Goal: Information Seeking & Learning: Learn about a topic

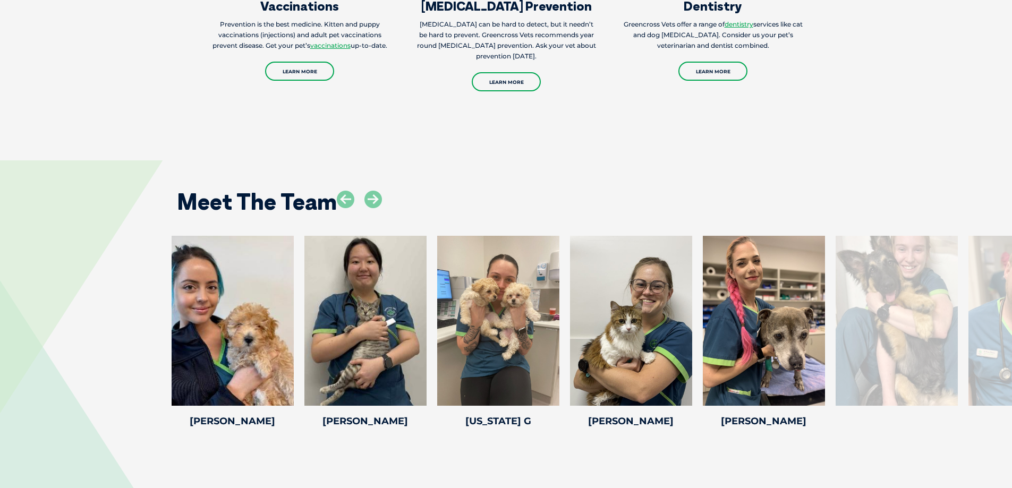
scroll to position [1534, 0]
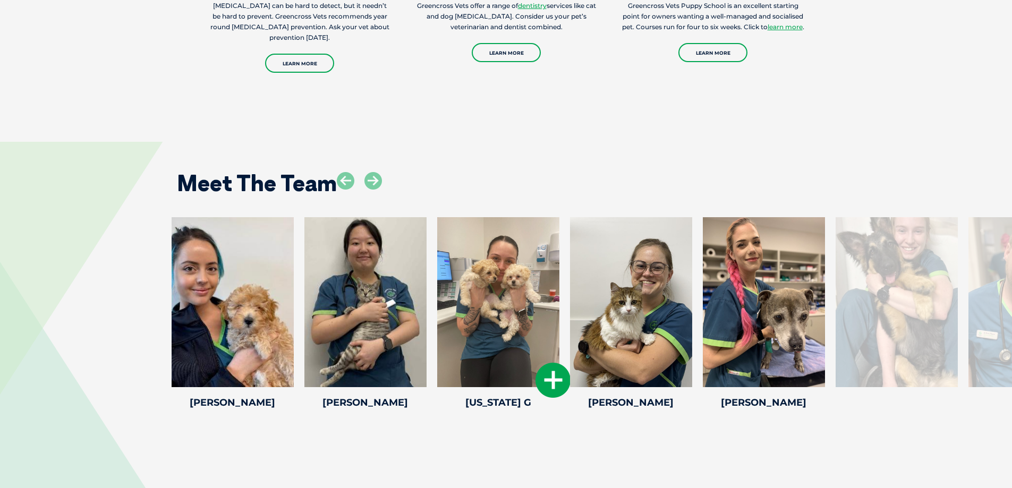
click at [544, 364] on icon at bounding box center [552, 380] width 35 height 35
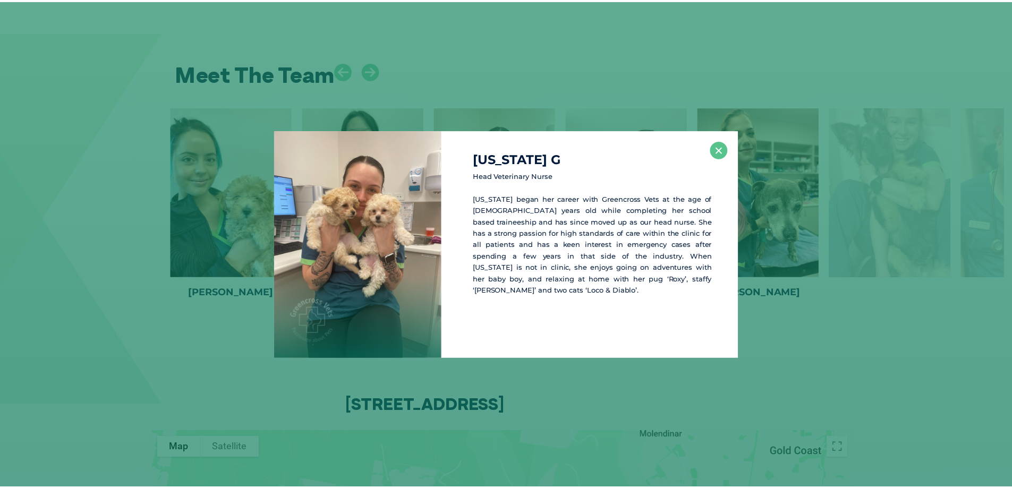
scroll to position [1645, 0]
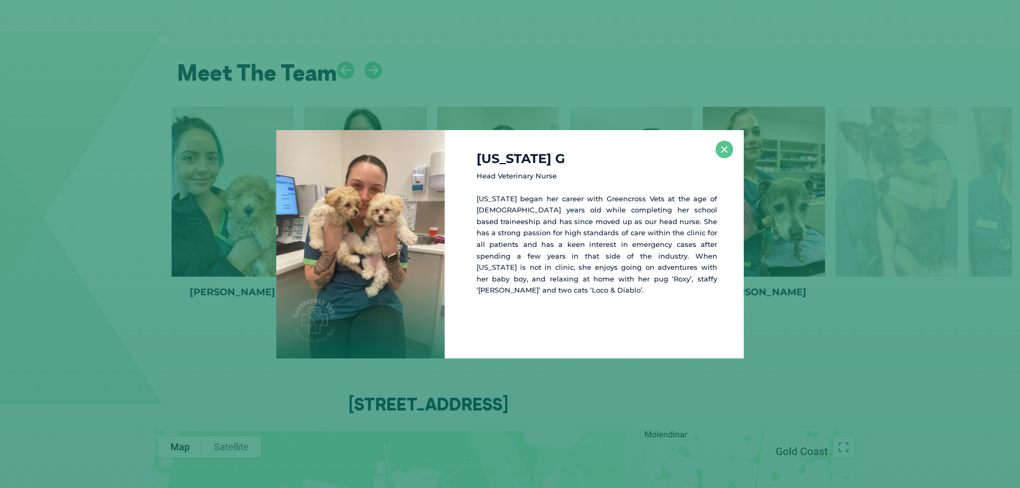
drag, startPoint x: 728, startPoint y: 149, endPoint x: 734, endPoint y: 141, distance: 9.5
click at [734, 141] on div "[US_STATE] G Head Veterinary [PERSON_NAME][US_STATE] began her career with Gree…" at bounding box center [594, 244] width 299 height 228
click at [722, 154] on button "×" at bounding box center [725, 150] width 18 height 18
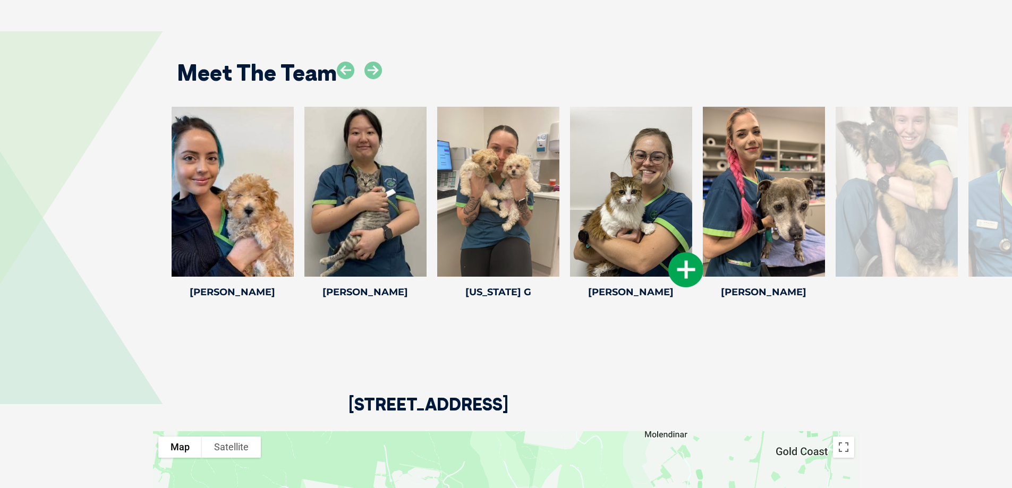
click at [690, 258] on icon at bounding box center [685, 269] width 35 height 35
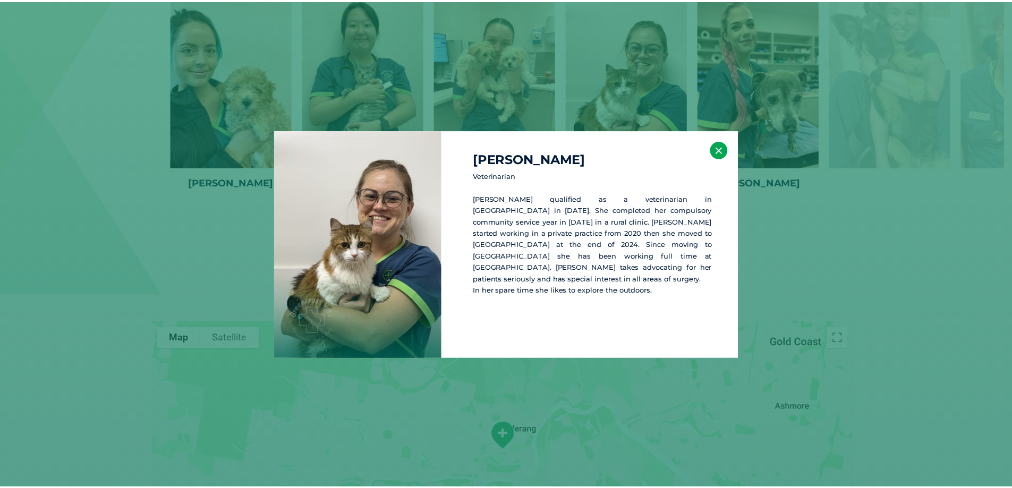
scroll to position [1755, 0]
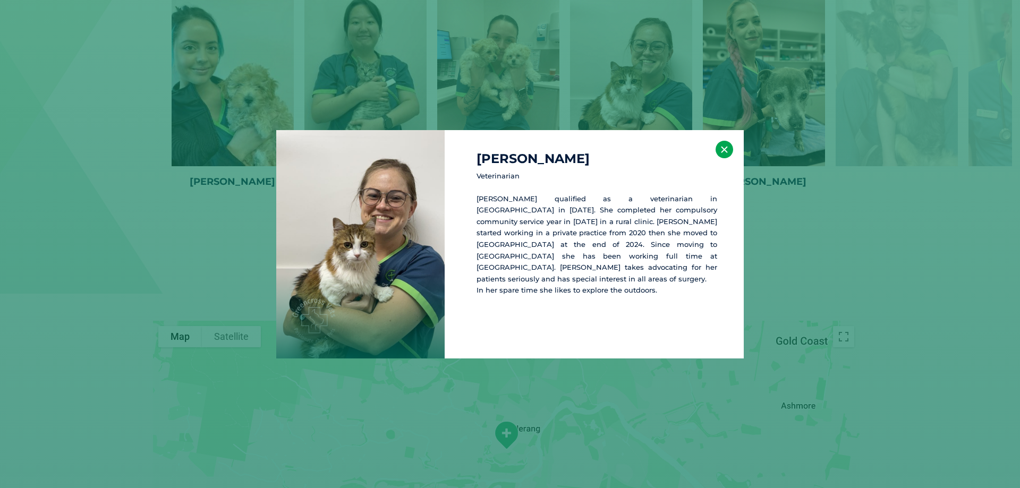
click at [722, 147] on button "×" at bounding box center [725, 150] width 18 height 18
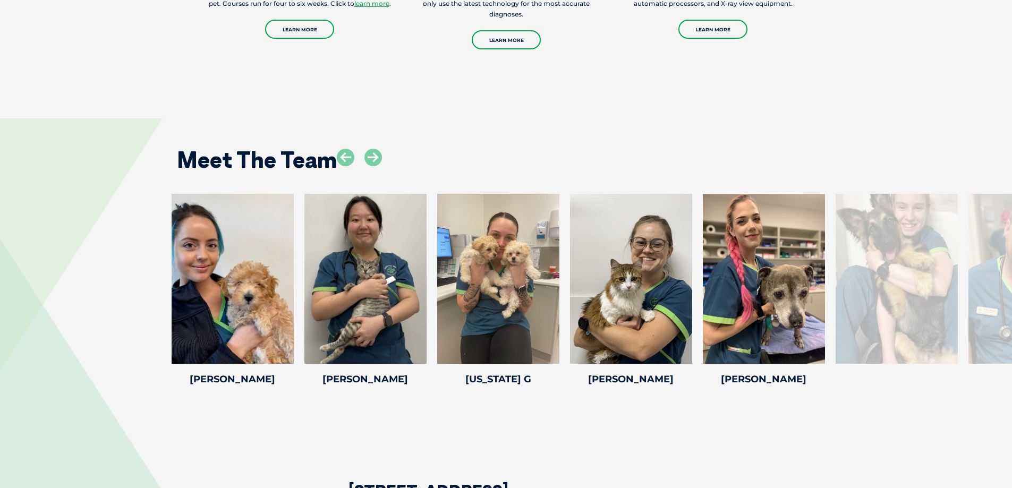
scroll to position [1557, 0]
click at [370, 149] on icon at bounding box center [373, 158] width 18 height 18
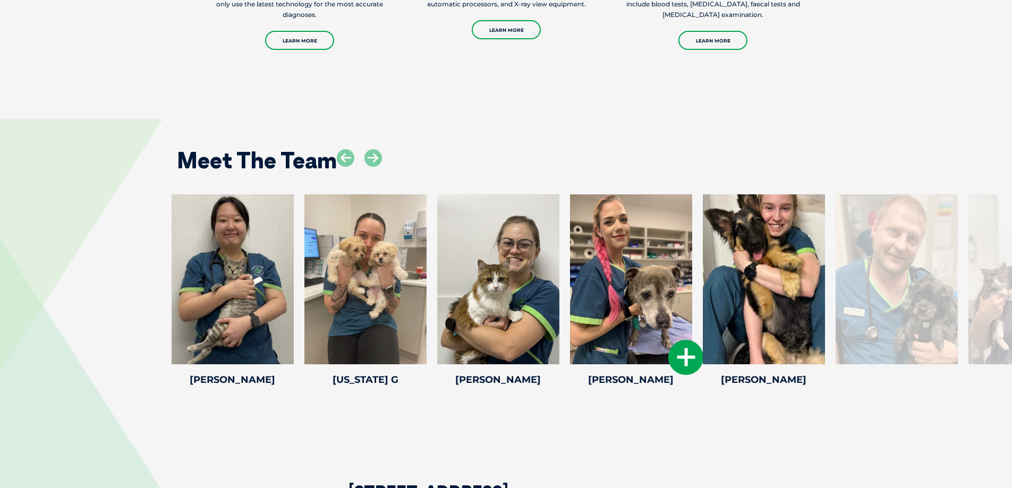
click at [689, 342] on icon at bounding box center [685, 357] width 35 height 35
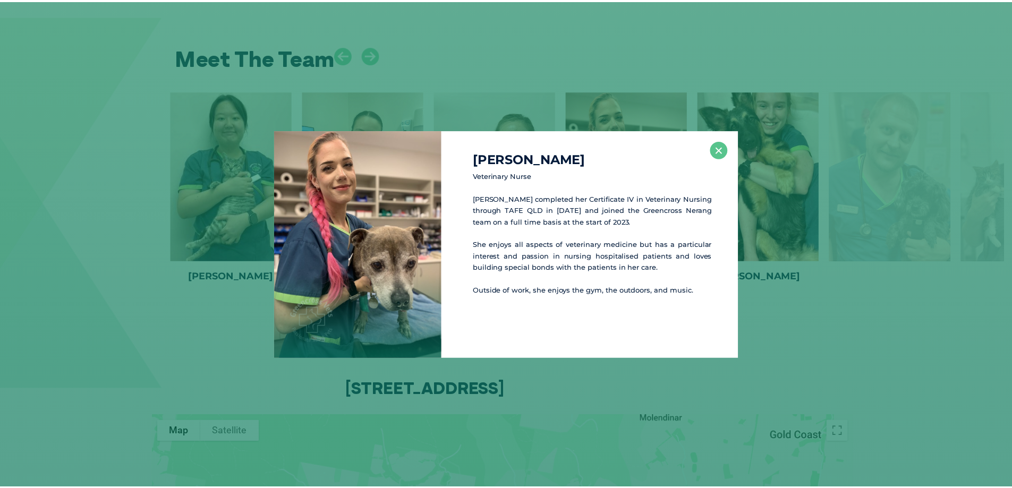
scroll to position [1667, 0]
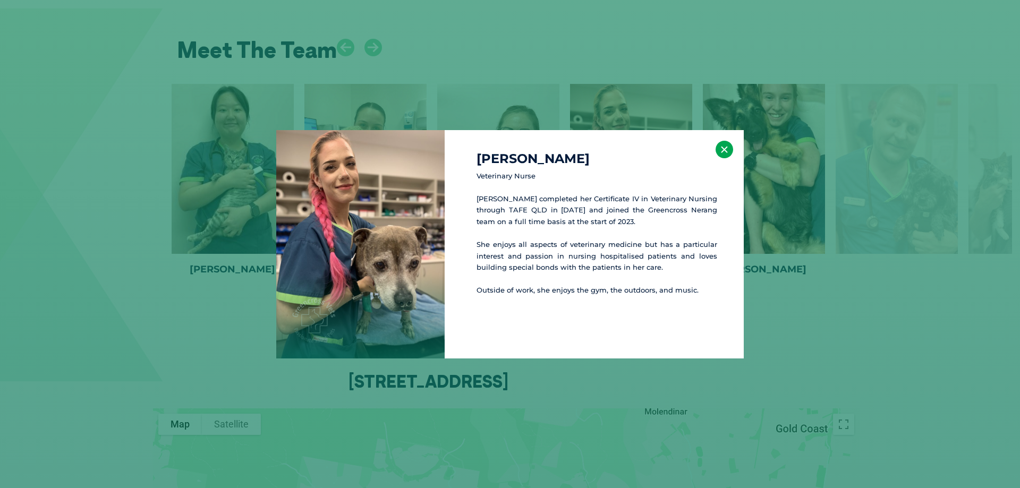
click at [731, 148] on button "×" at bounding box center [725, 150] width 18 height 18
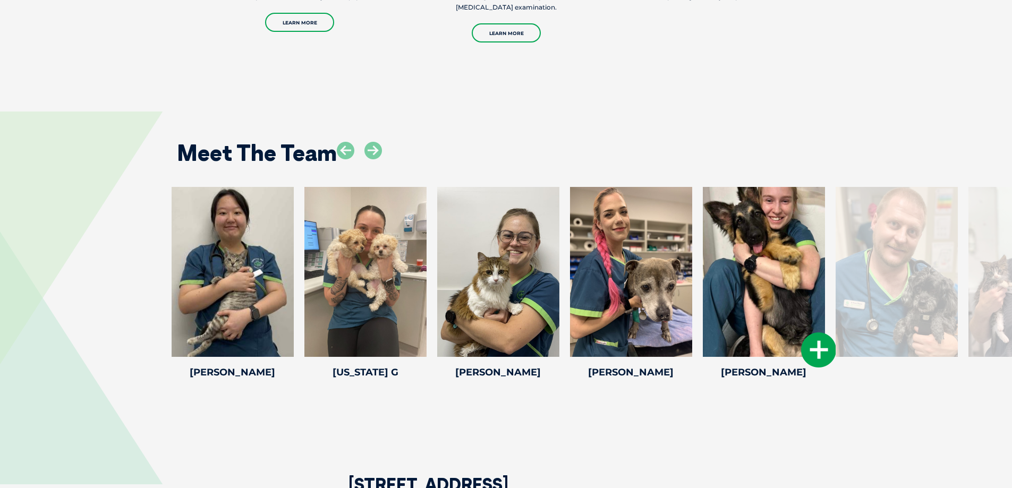
scroll to position [1562, 0]
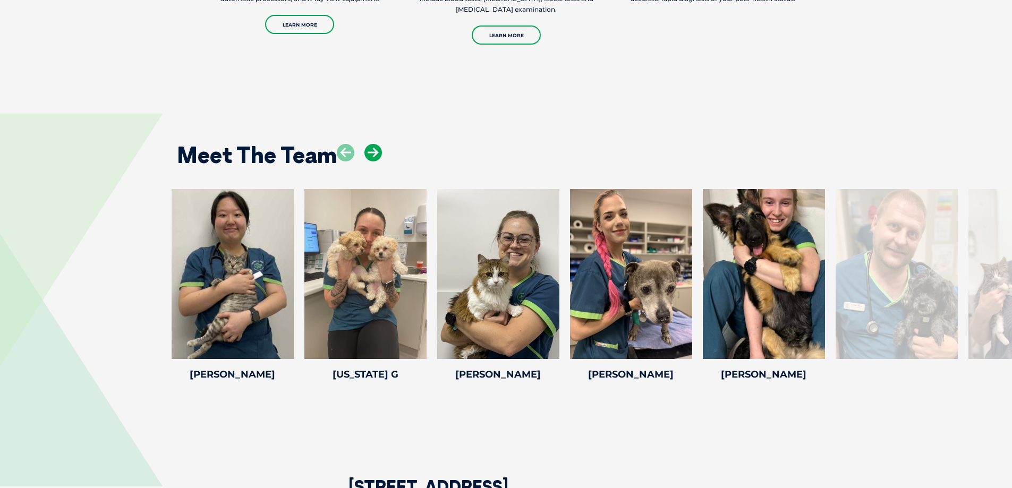
click at [379, 144] on icon at bounding box center [373, 153] width 18 height 18
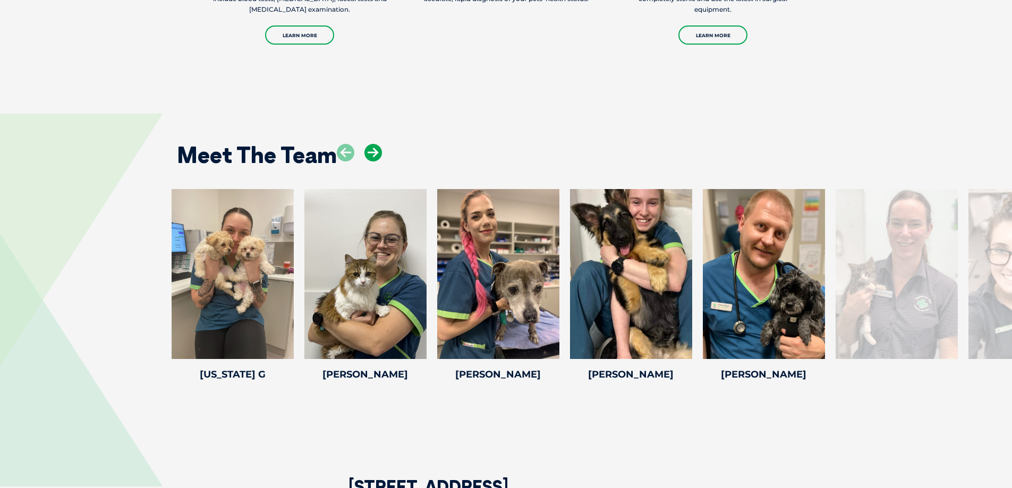
click at [379, 144] on icon at bounding box center [373, 153] width 18 height 18
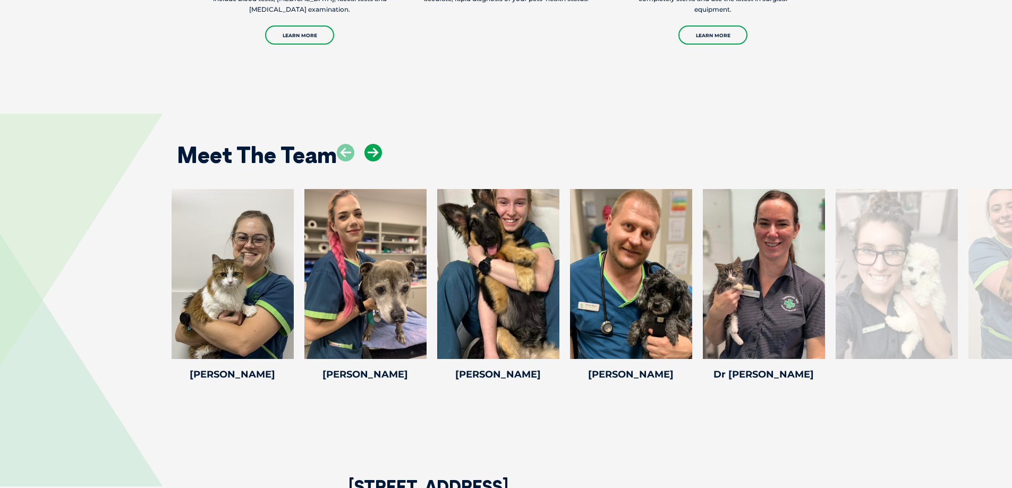
click at [379, 144] on icon at bounding box center [373, 153] width 18 height 18
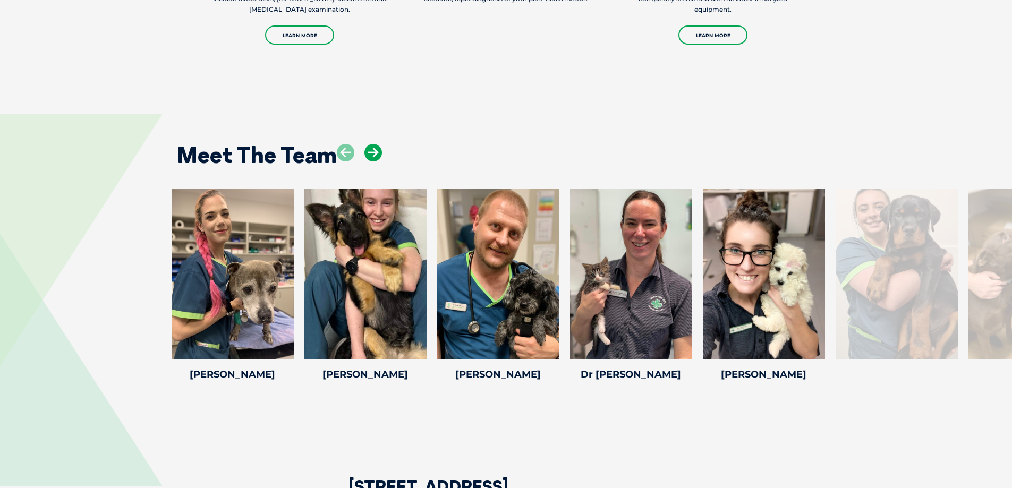
click at [379, 144] on icon at bounding box center [373, 153] width 18 height 18
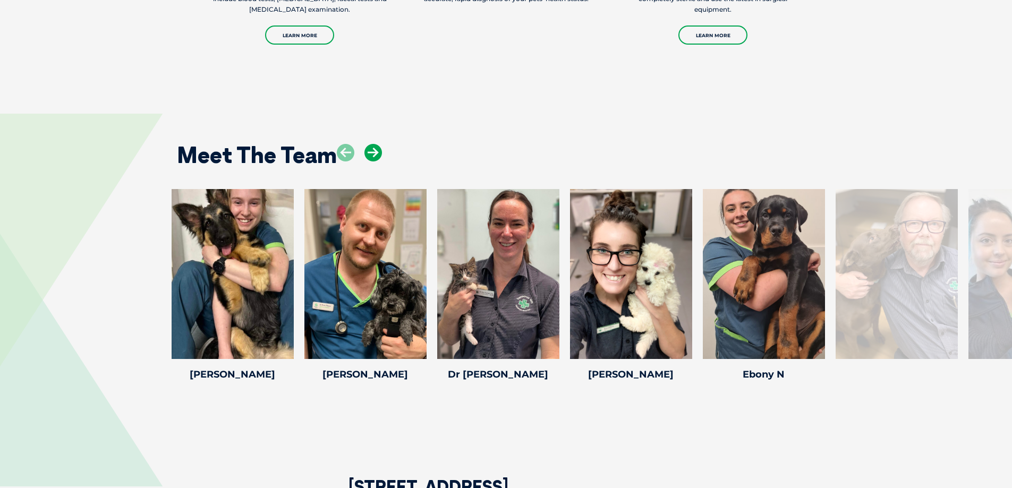
click at [379, 144] on icon at bounding box center [373, 153] width 18 height 18
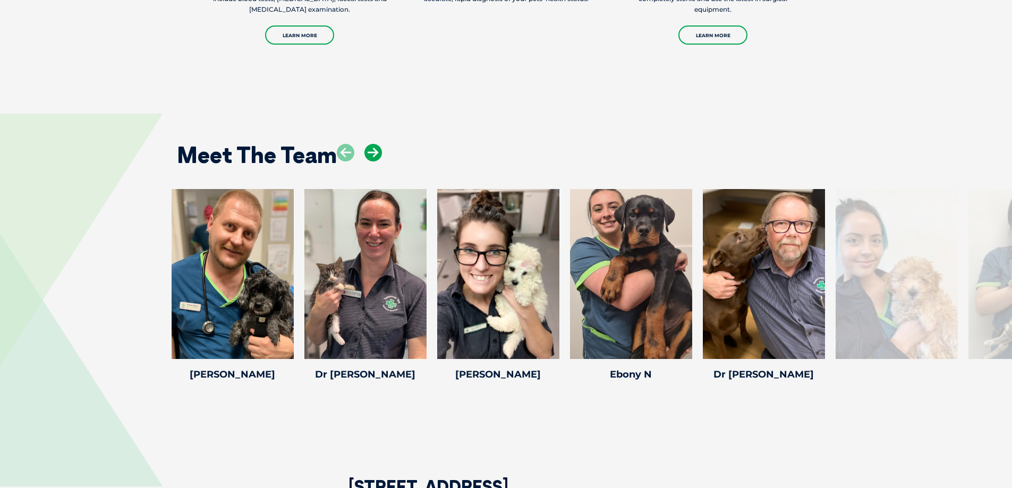
click at [379, 144] on icon at bounding box center [373, 153] width 18 height 18
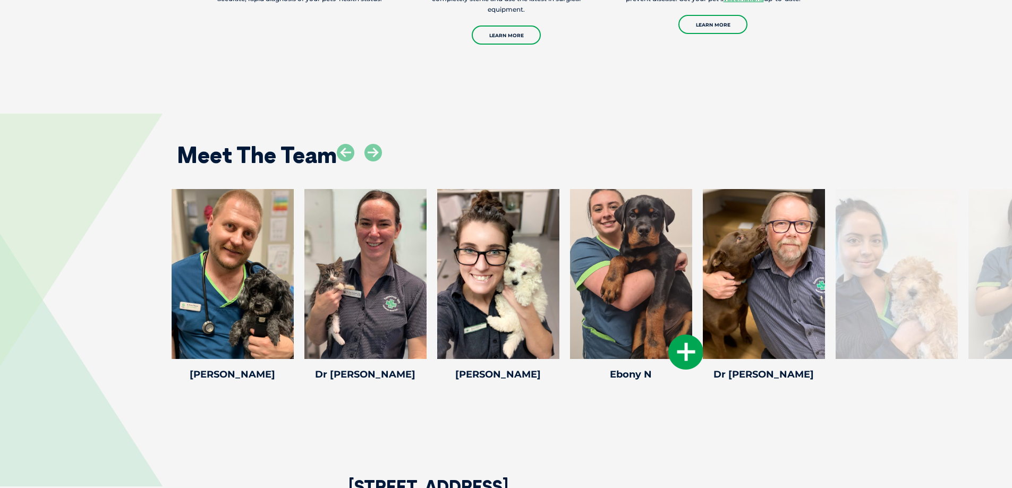
click at [682, 342] on icon at bounding box center [685, 352] width 35 height 35
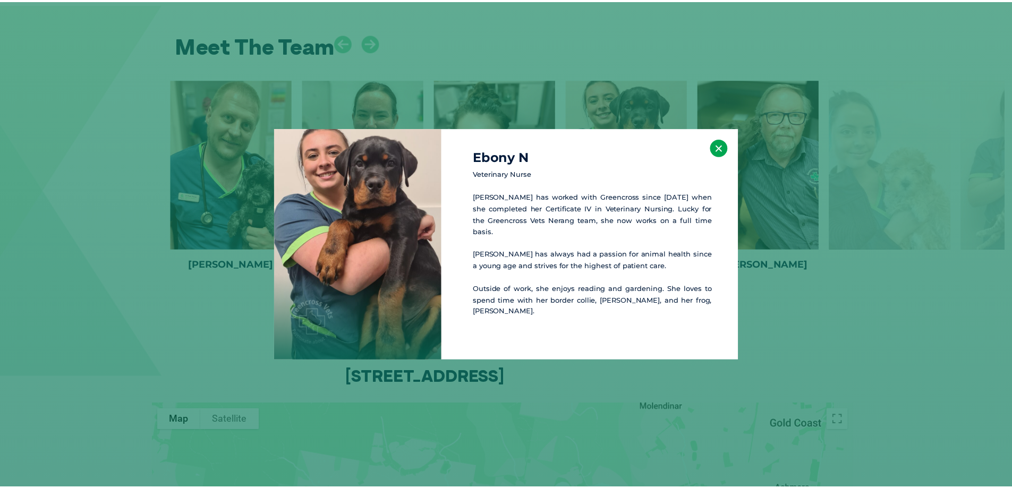
scroll to position [1673, 0]
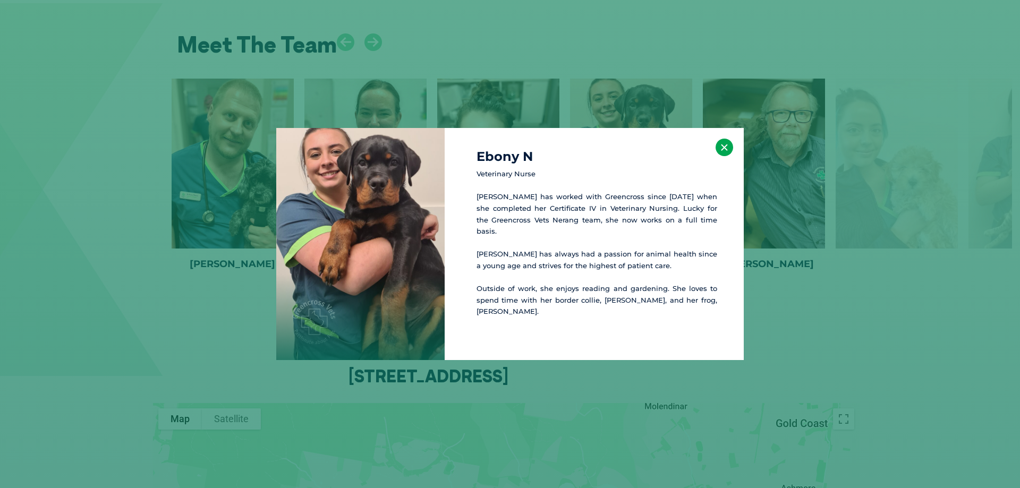
click at [726, 149] on button "×" at bounding box center [725, 148] width 18 height 18
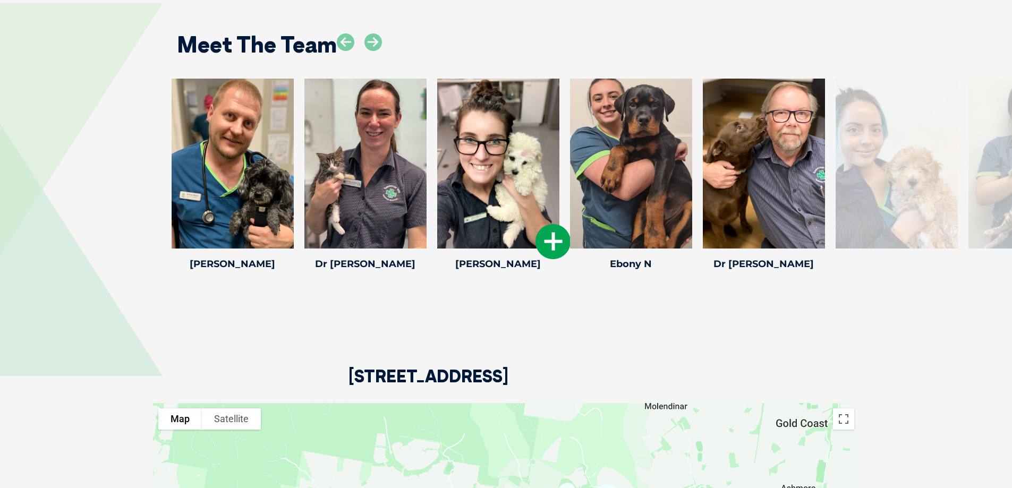
click at [541, 224] on icon at bounding box center [552, 241] width 35 height 35
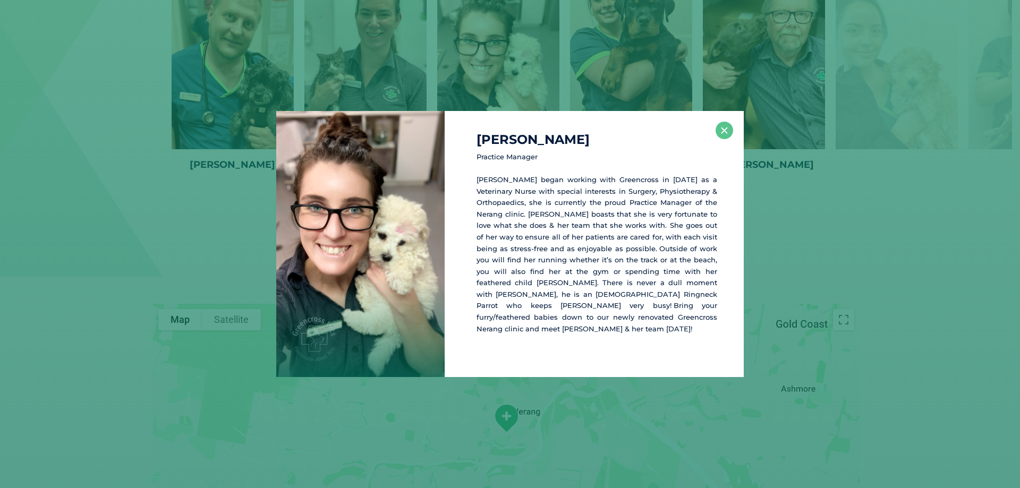
scroll to position [1773, 0]
click at [724, 148] on div "[PERSON_NAME] Practice Manager [PERSON_NAME] began working with Greencross in […" at bounding box center [594, 244] width 299 height 266
